Goal: Transaction & Acquisition: Purchase product/service

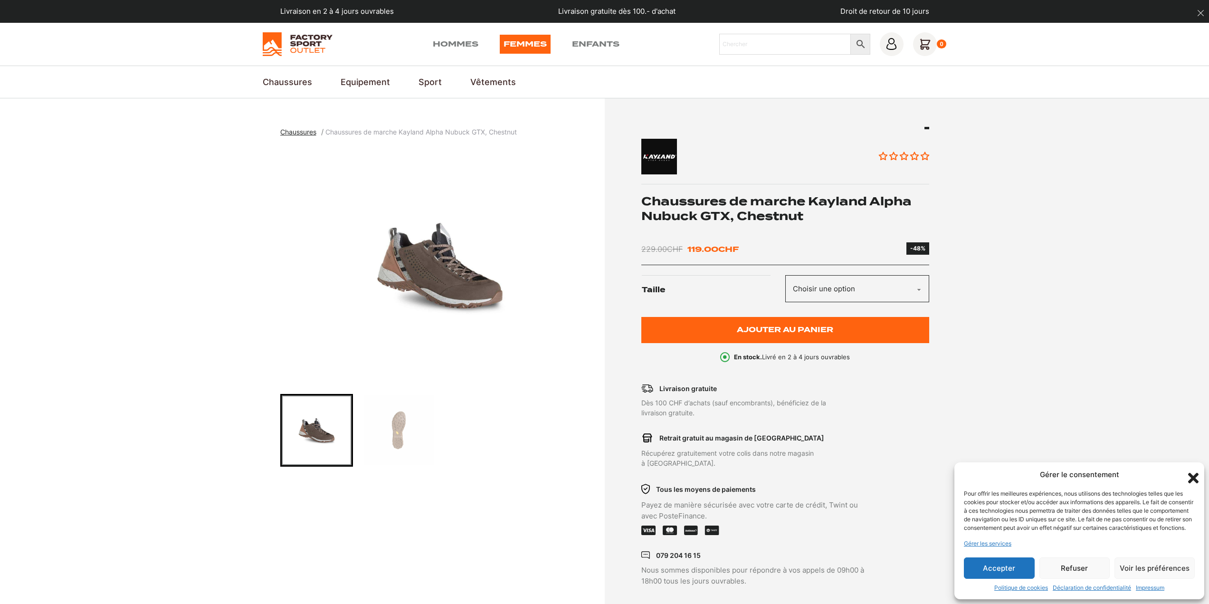
click at [847, 289] on select "Choisir une option 45 46" at bounding box center [857, 288] width 144 height 27
click at [785, 275] on select "Choisir une option 45 46" at bounding box center [857, 288] width 144 height 27
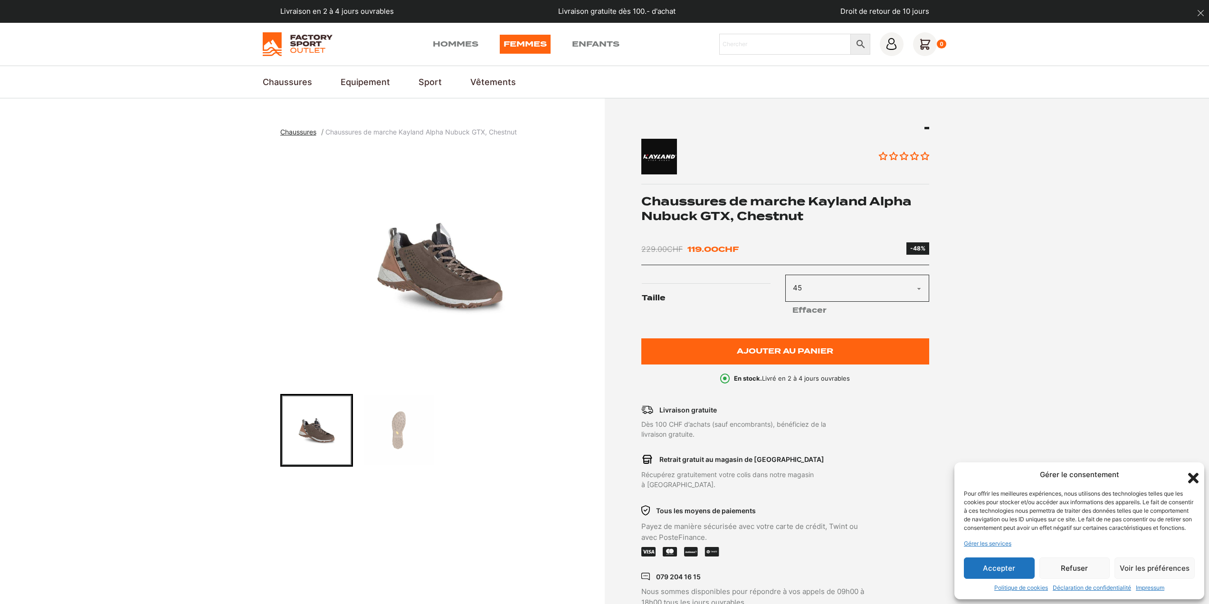
click at [468, 295] on img "1 of 2" at bounding box center [440, 266] width 320 height 238
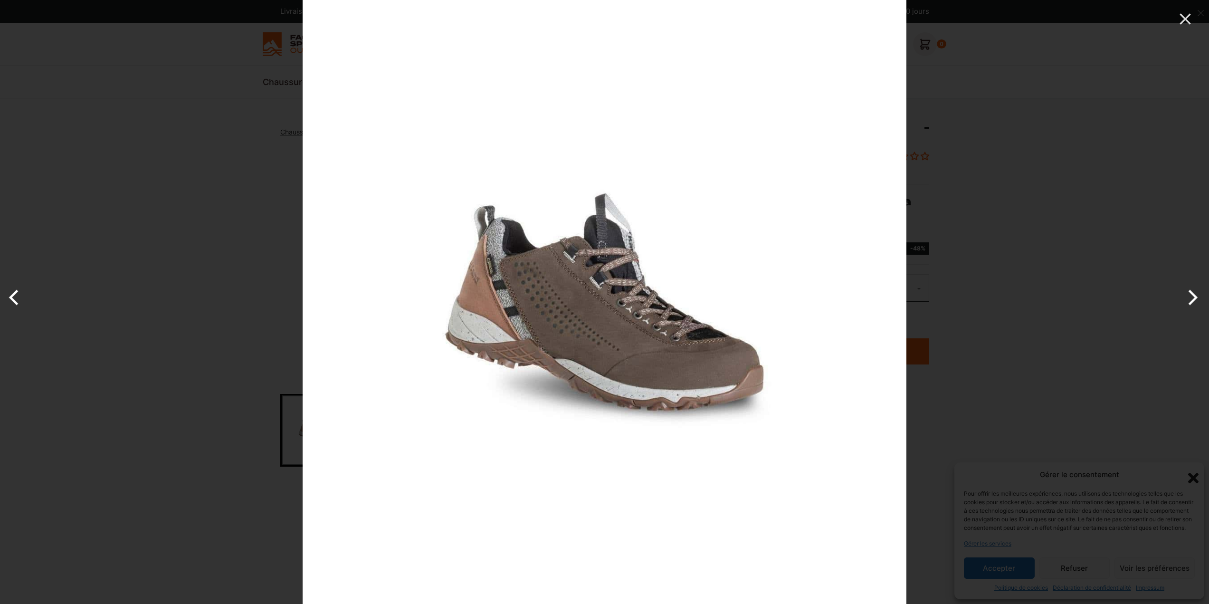
click at [652, 340] on img at bounding box center [605, 302] width 604 height 604
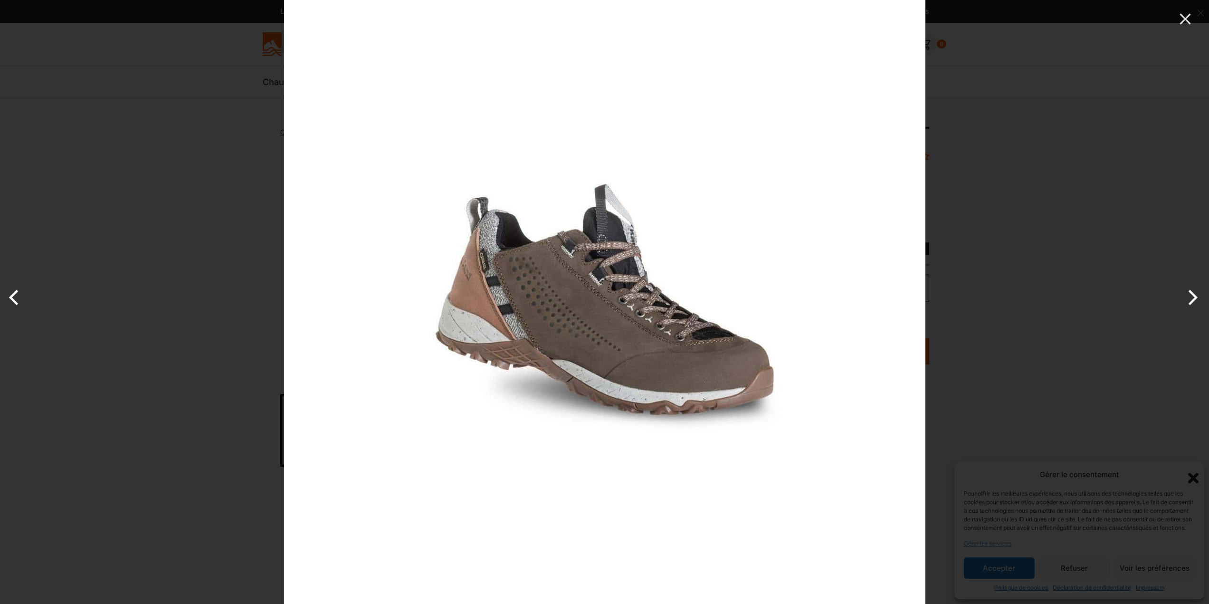
click at [1196, 296] on button "Next" at bounding box center [1191, 298] width 36 height 48
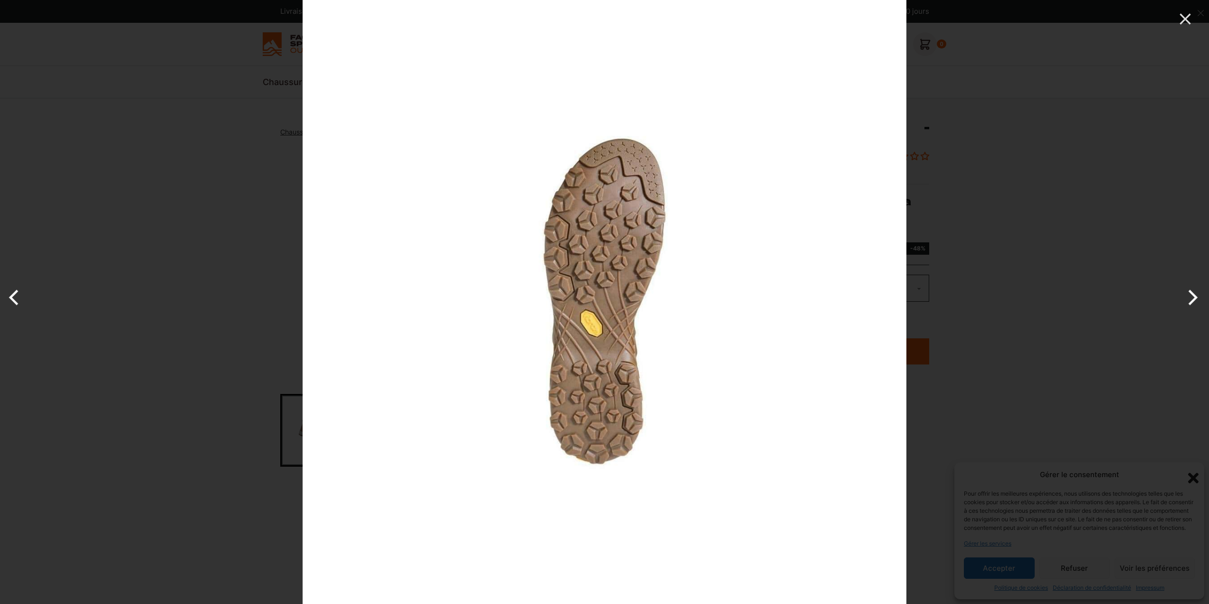
click at [1196, 296] on button "Next" at bounding box center [1191, 298] width 36 height 48
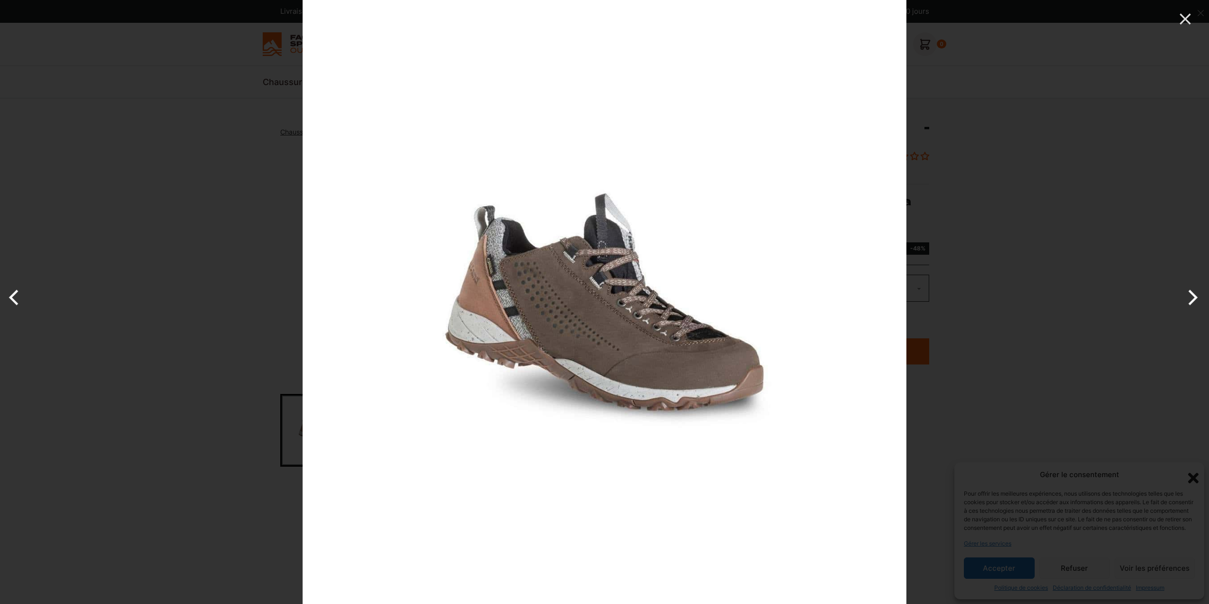
click at [1196, 296] on button "Next" at bounding box center [1191, 298] width 36 height 48
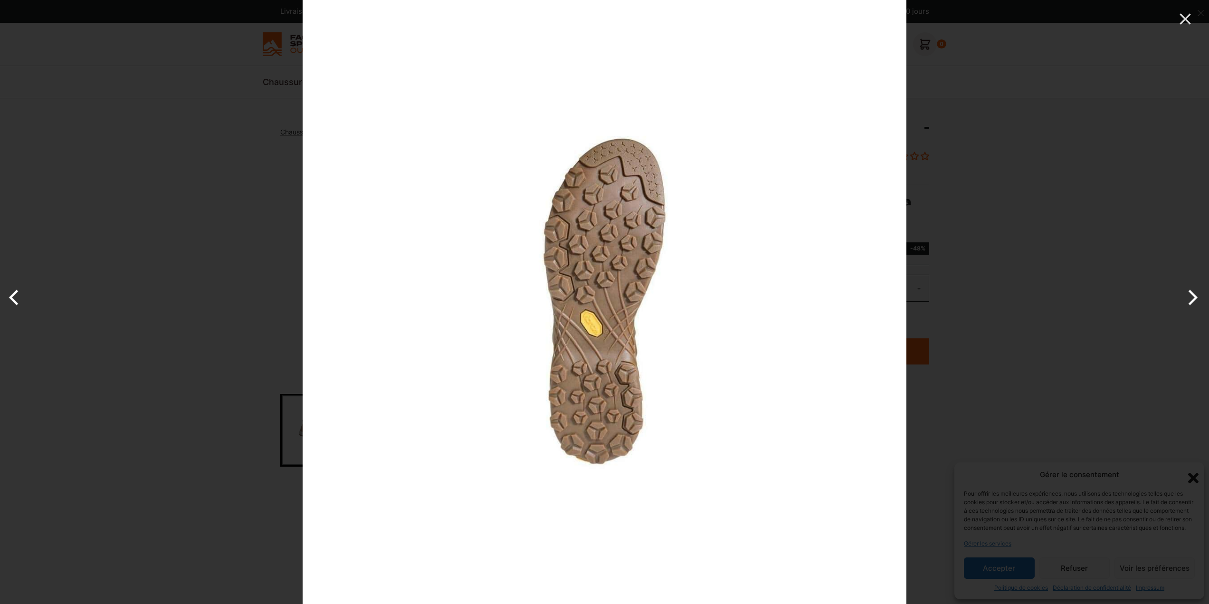
click at [1196, 296] on button "Next" at bounding box center [1191, 298] width 36 height 48
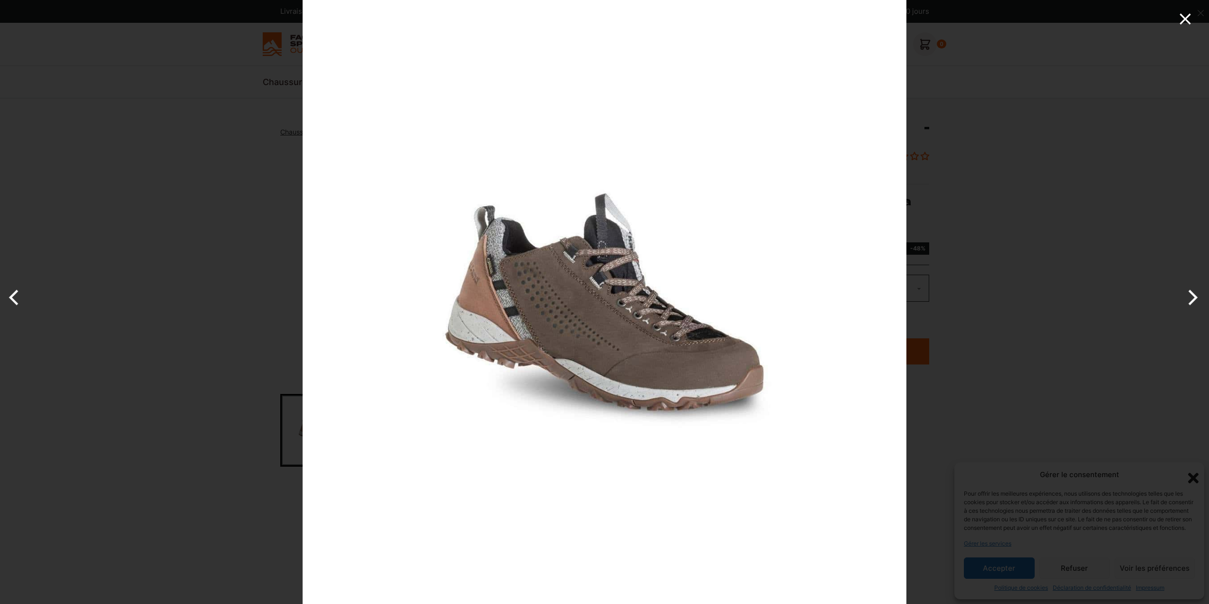
click at [1190, 17] on icon "Close" at bounding box center [1185, 19] width 19 height 19
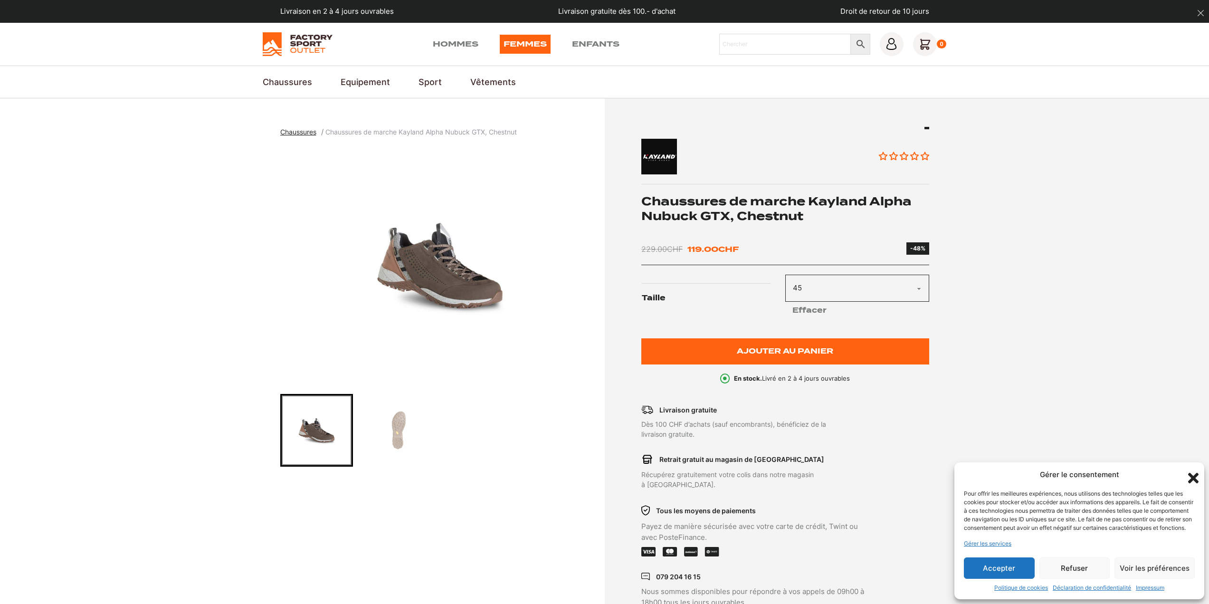
click at [864, 292] on select "Choisir une option 45 46" at bounding box center [857, 288] width 144 height 27
select select "46"
click at [785, 275] on select "Choisir une option 45 46" at bounding box center [857, 288] width 144 height 27
click at [952, 274] on section "Chaussures Chaussures de marche Kayland Alpha Nubuck GTX, Chestnut Aucun avis C…" at bounding box center [604, 367] width 1209 height 538
drag, startPoint x: 639, startPoint y: 194, endPoint x: 725, endPoint y: 219, distance: 90.1
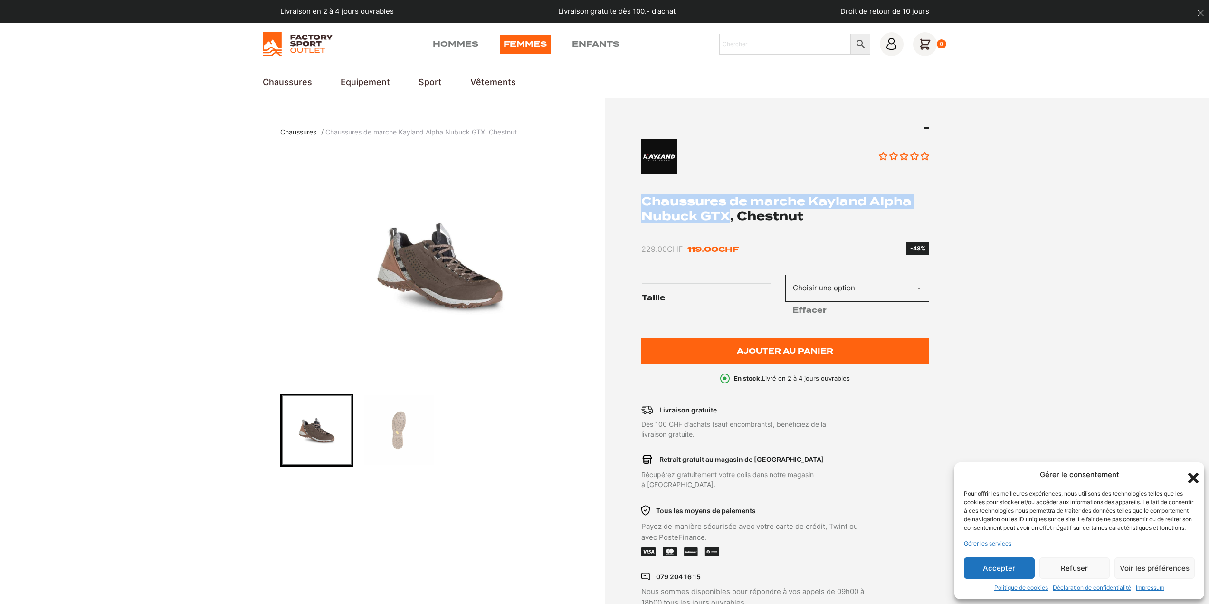
click at [731, 219] on div "Aucun avis Chaussures de marche Kayland Alpha Nubuck GTX, Chestnut 229.00 CHF L…" at bounding box center [769, 367] width 320 height 481
copy h1 "Chaussures de marche Kayland Alpha Nubuck GTX"
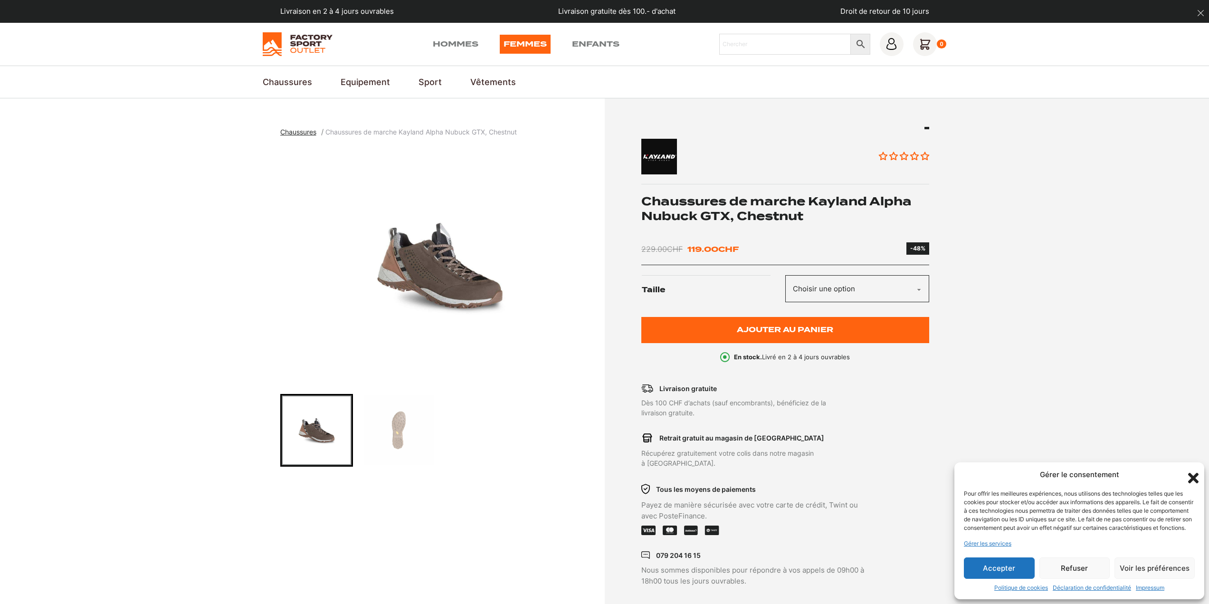
click at [824, 289] on select "Choisir une option 45 46" at bounding box center [857, 288] width 144 height 27
click at [476, 308] on img "1 of 2" at bounding box center [440, 266] width 320 height 238
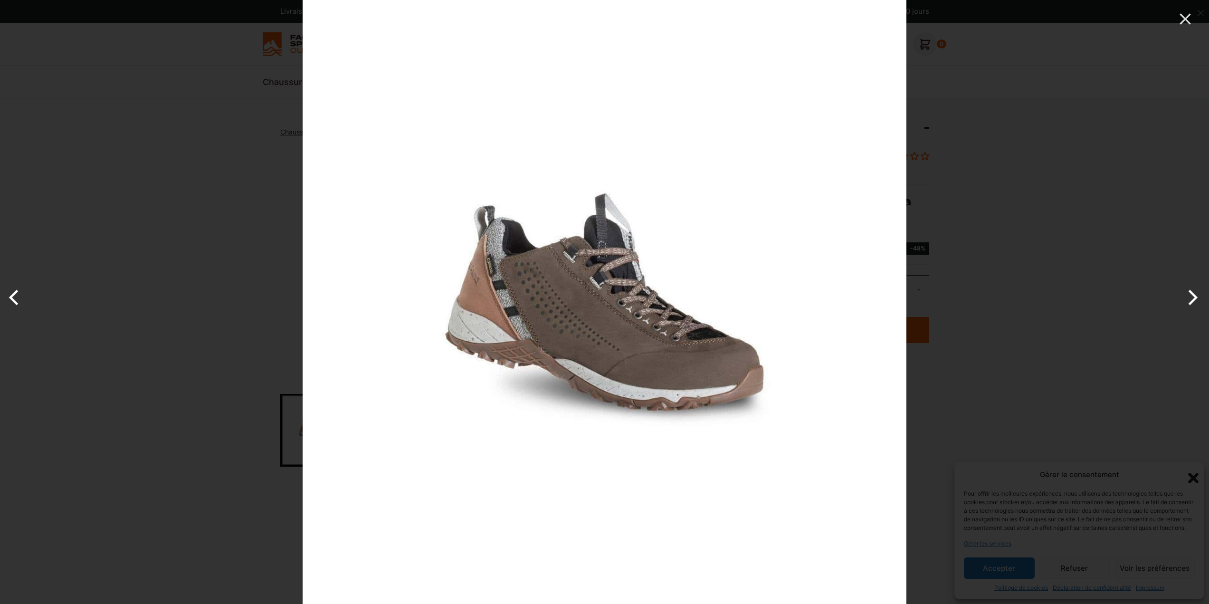
click at [528, 304] on img at bounding box center [605, 302] width 604 height 604
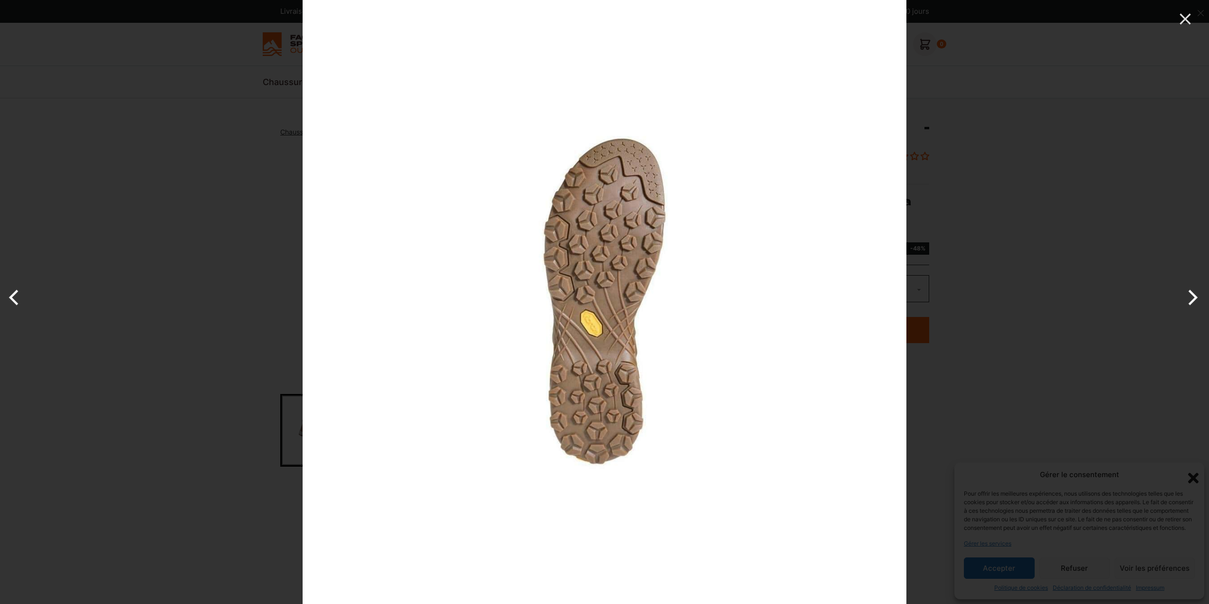
click at [502, 296] on img at bounding box center [605, 302] width 604 height 604
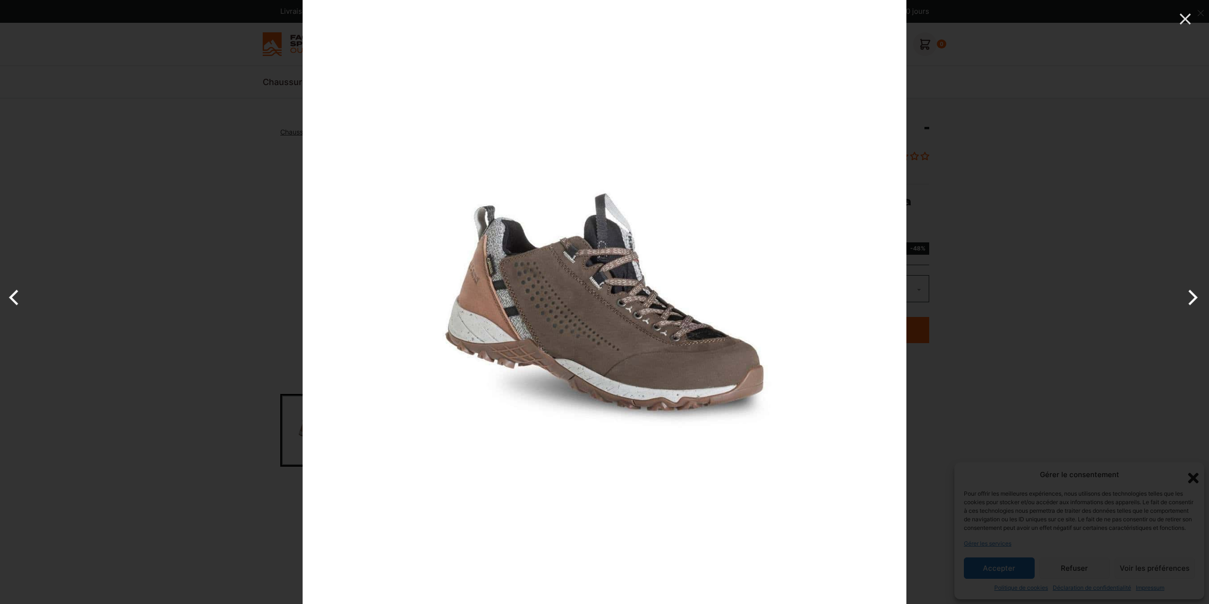
click at [502, 279] on img at bounding box center [605, 302] width 604 height 604
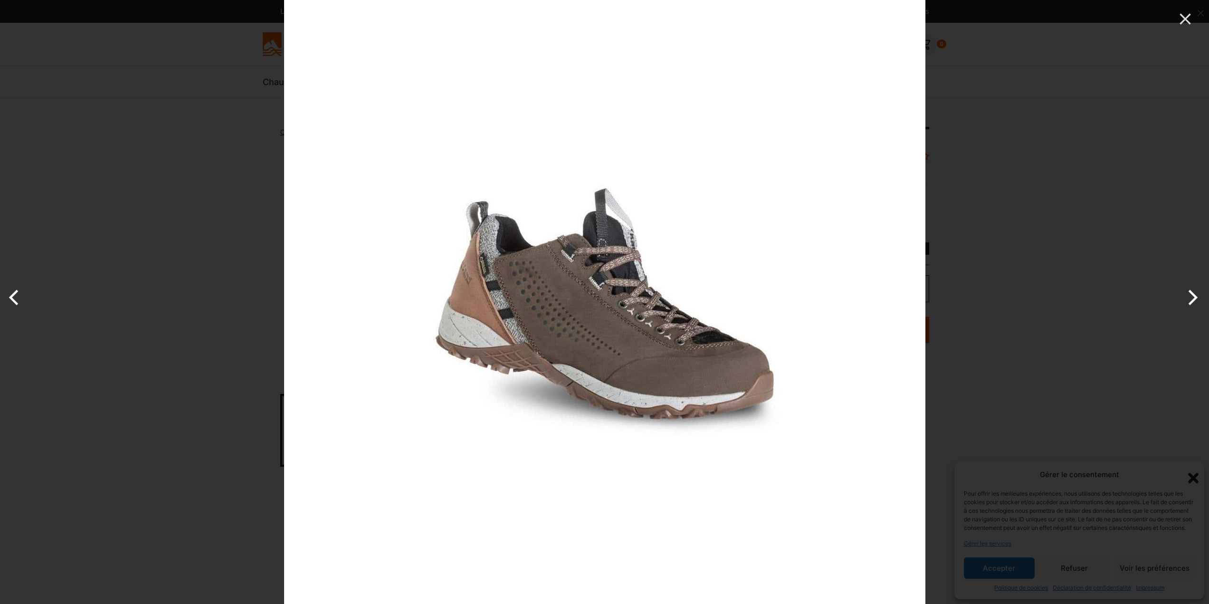
click at [502, 279] on img at bounding box center [604, 303] width 641 height 641
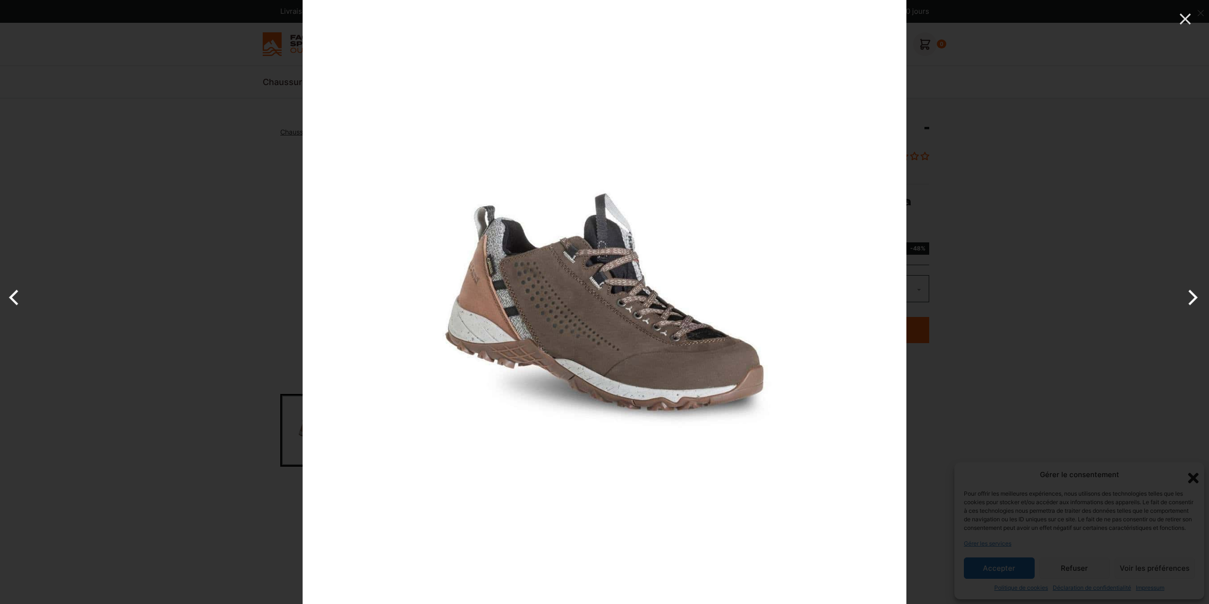
click at [502, 279] on img at bounding box center [605, 302] width 604 height 604
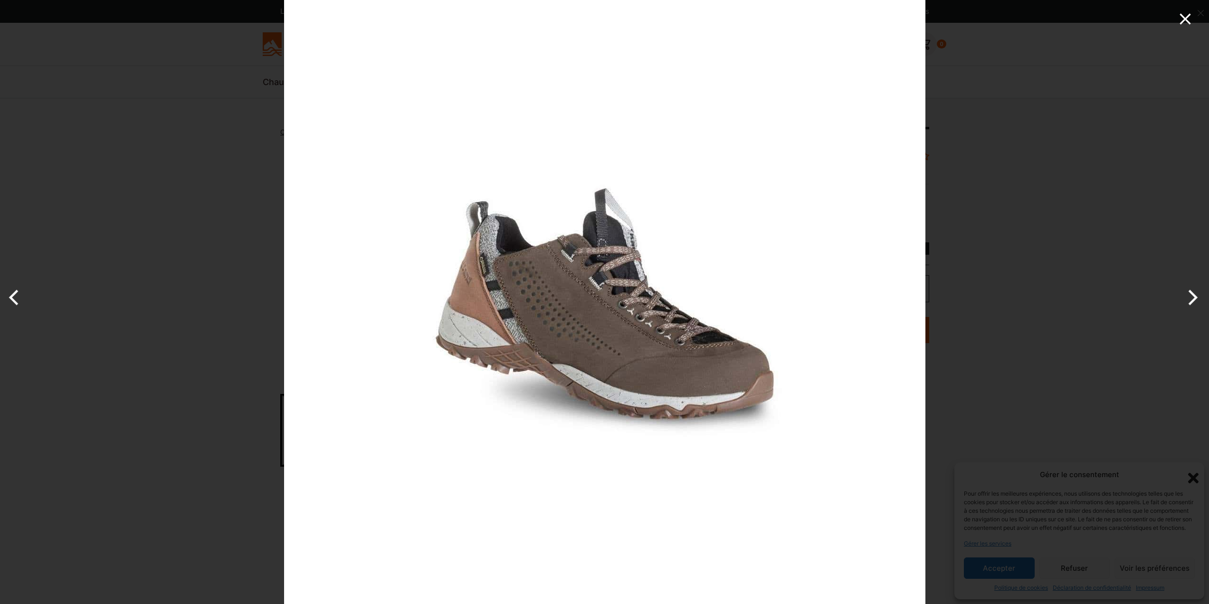
click at [1185, 15] on icon "Close" at bounding box center [1185, 19] width 19 height 19
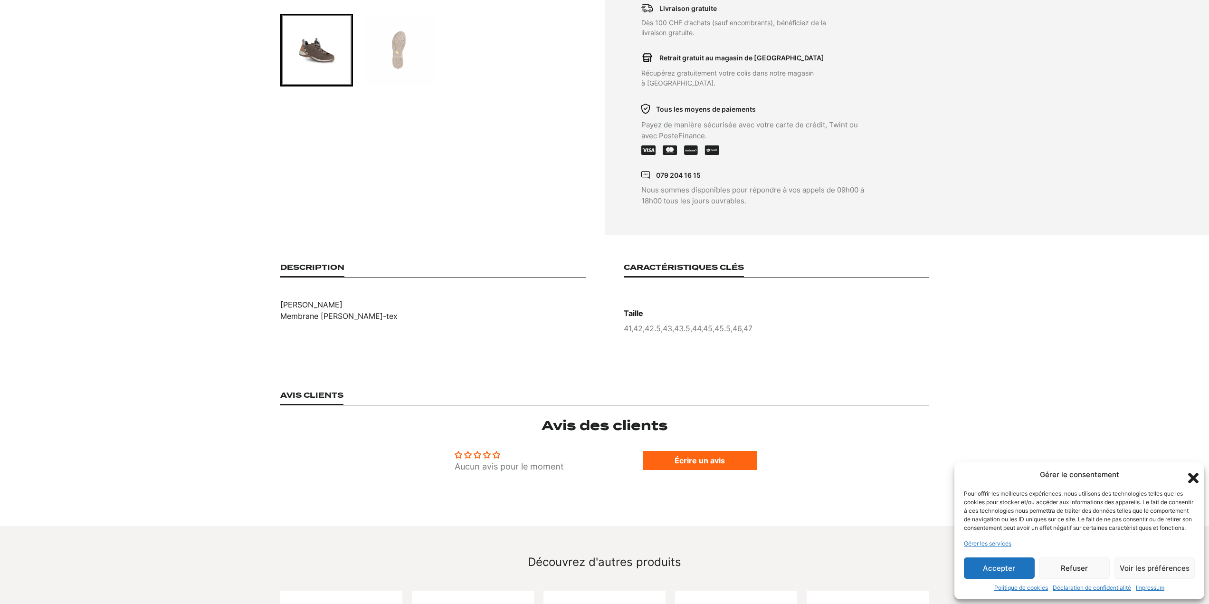
scroll to position [48, 0]
